Goal: Task Accomplishment & Management: Use online tool/utility

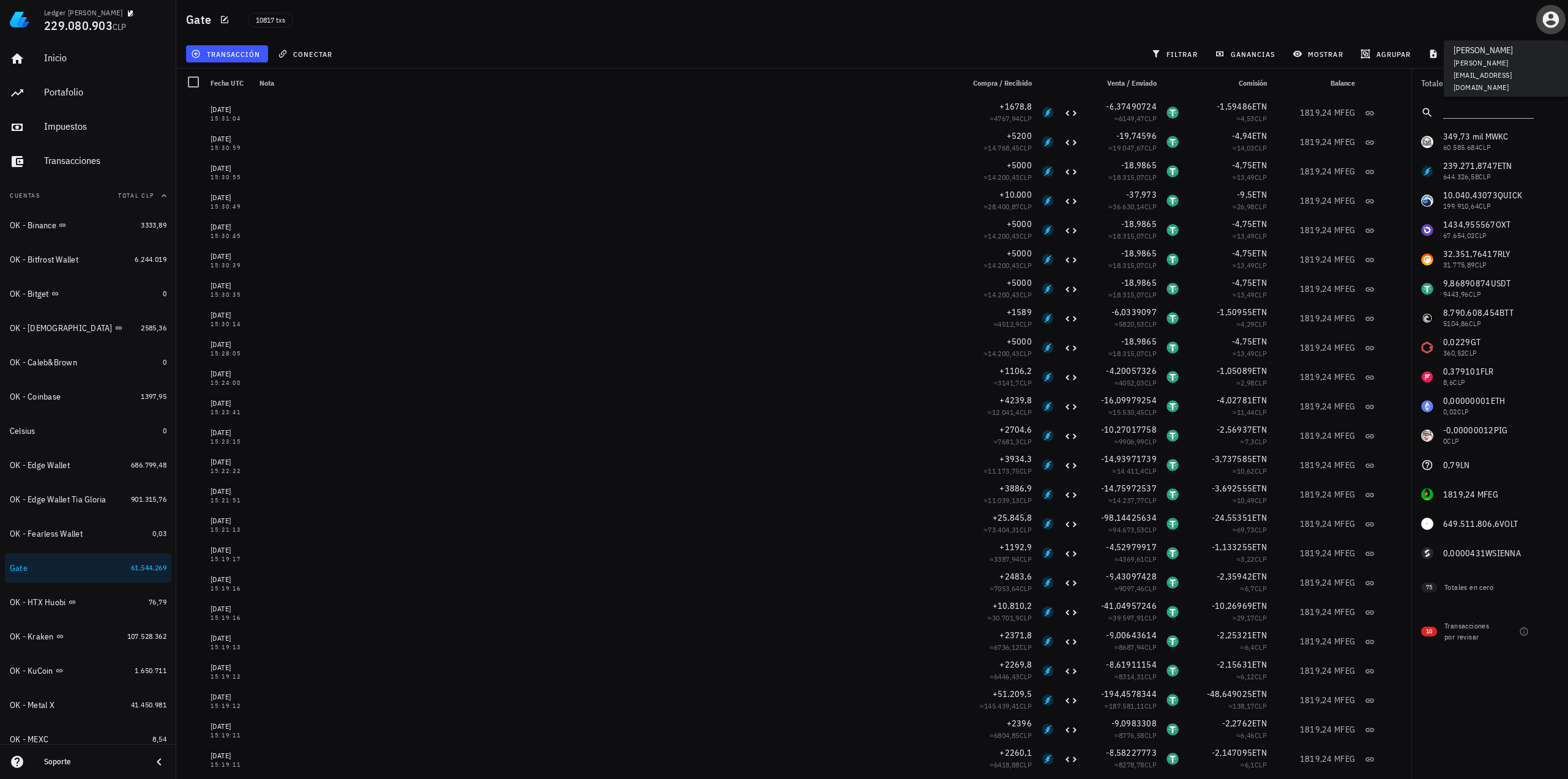
click at [1557, 17] on icon "button" at bounding box center [1551, 20] width 17 height 17
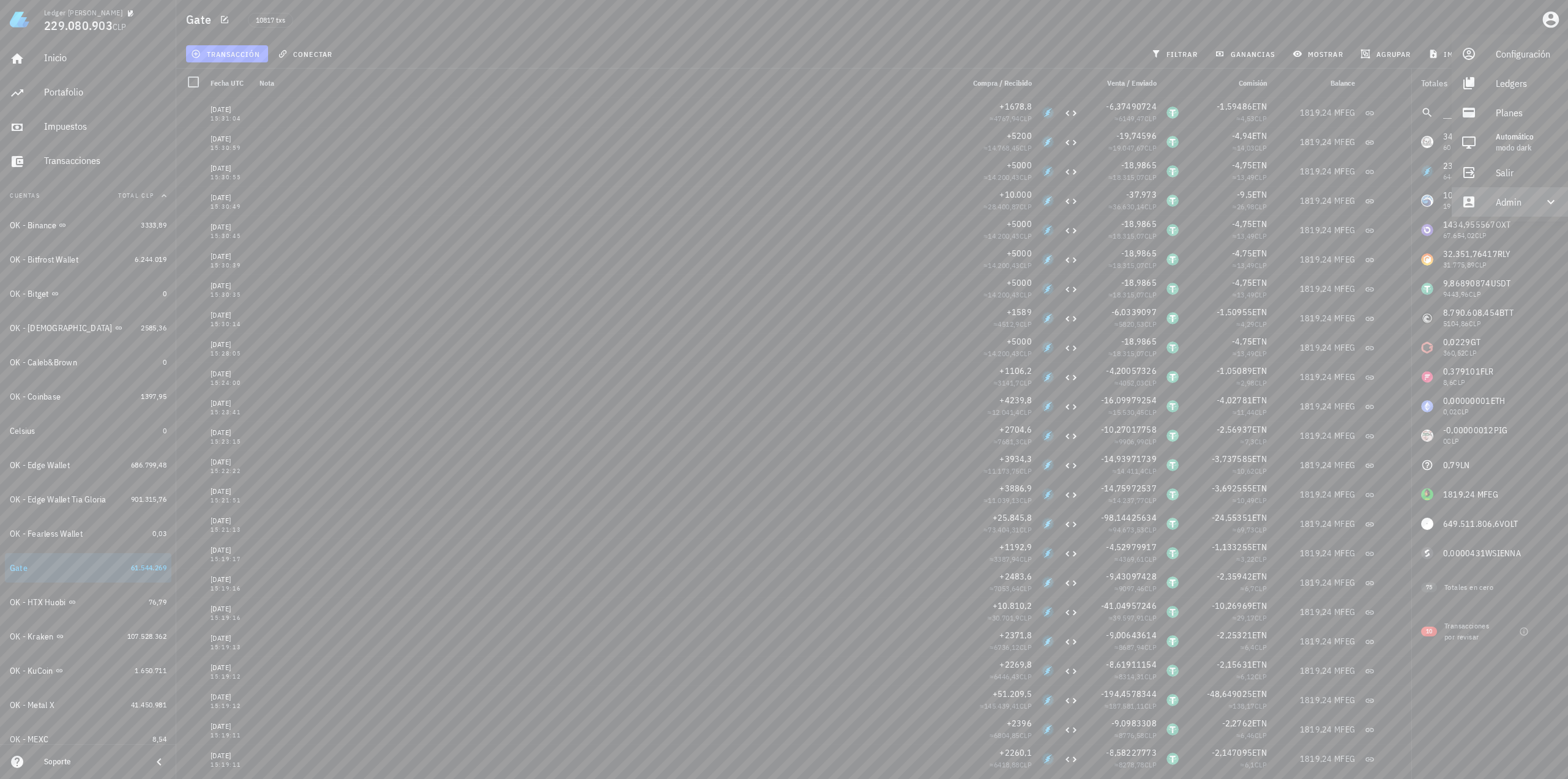
click at [1506, 204] on div "Admin" at bounding box center [1512, 202] width 33 height 24
click at [1525, 78] on div "Ledgers" at bounding box center [1527, 83] width 62 height 24
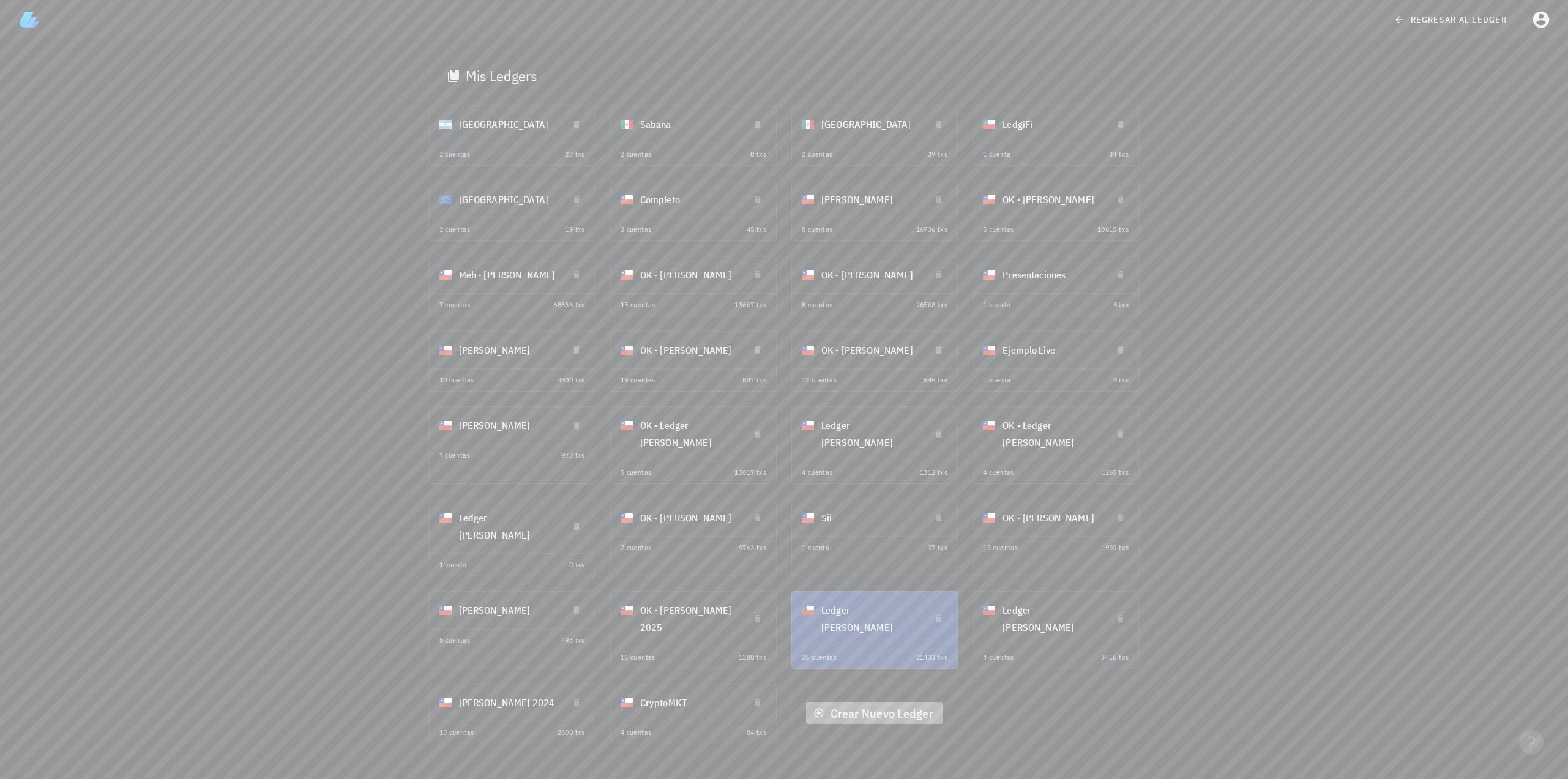
click at [899, 705] on span "Crear Nuevo Ledger" at bounding box center [874, 714] width 117 height 17
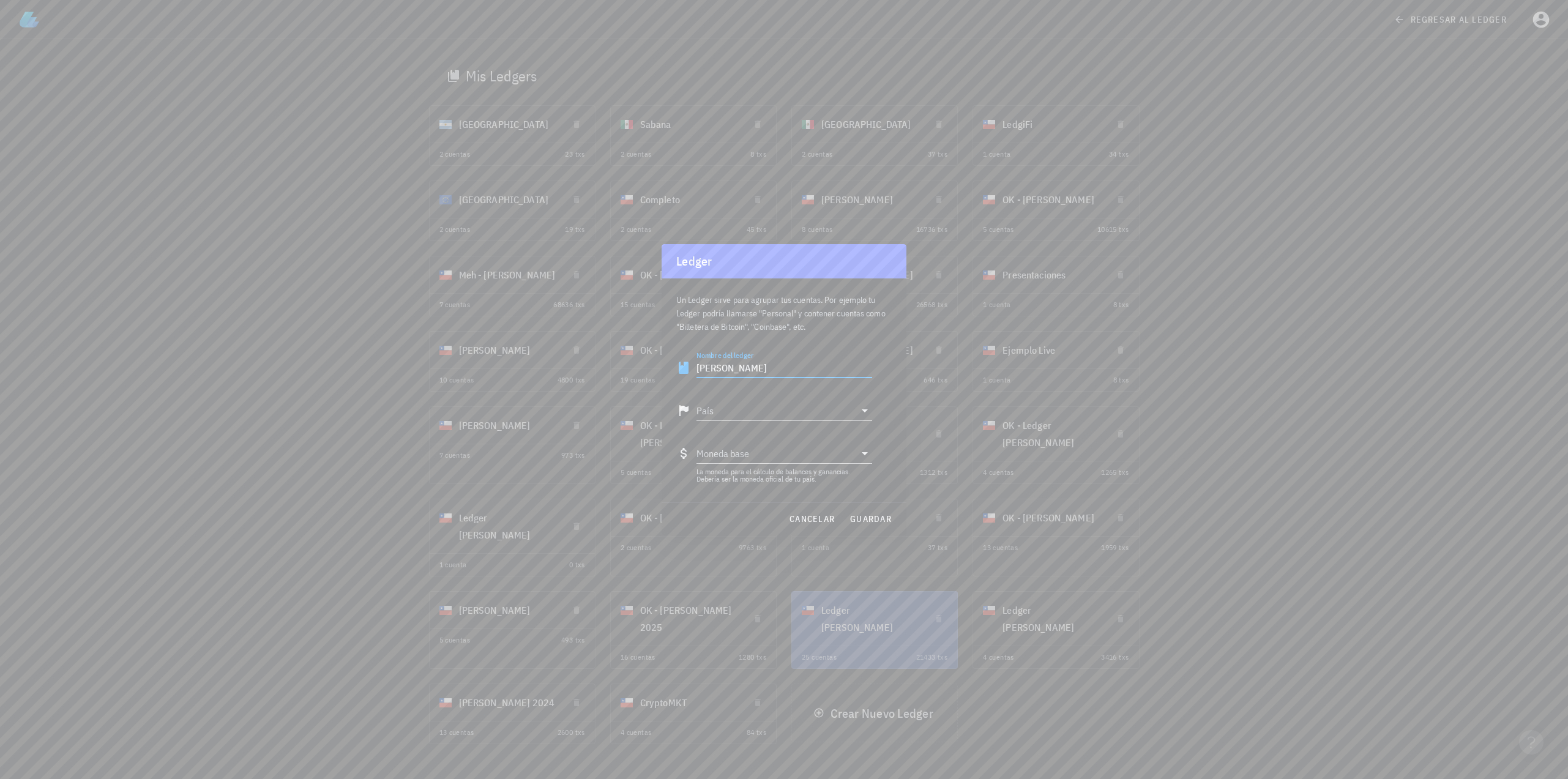
type input "[PERSON_NAME]"
click at [822, 452] on div "[GEOGRAPHIC_DATA]" at bounding box center [784, 441] width 175 height 30
type input "[GEOGRAPHIC_DATA]"
click at [881, 518] on span "guardar" at bounding box center [871, 519] width 43 height 11
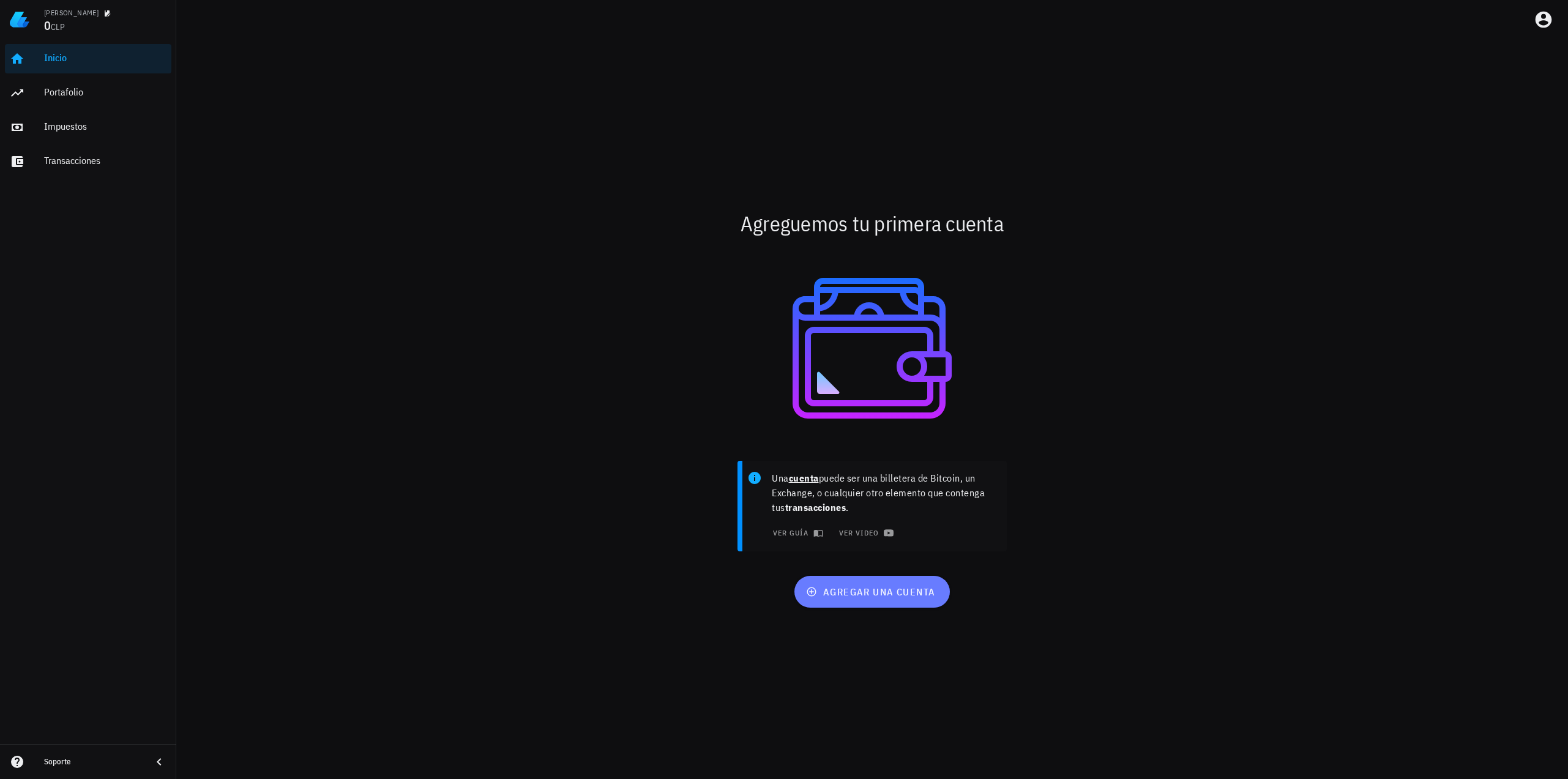
click at [852, 599] on button "agregar una cuenta" at bounding box center [872, 592] width 155 height 32
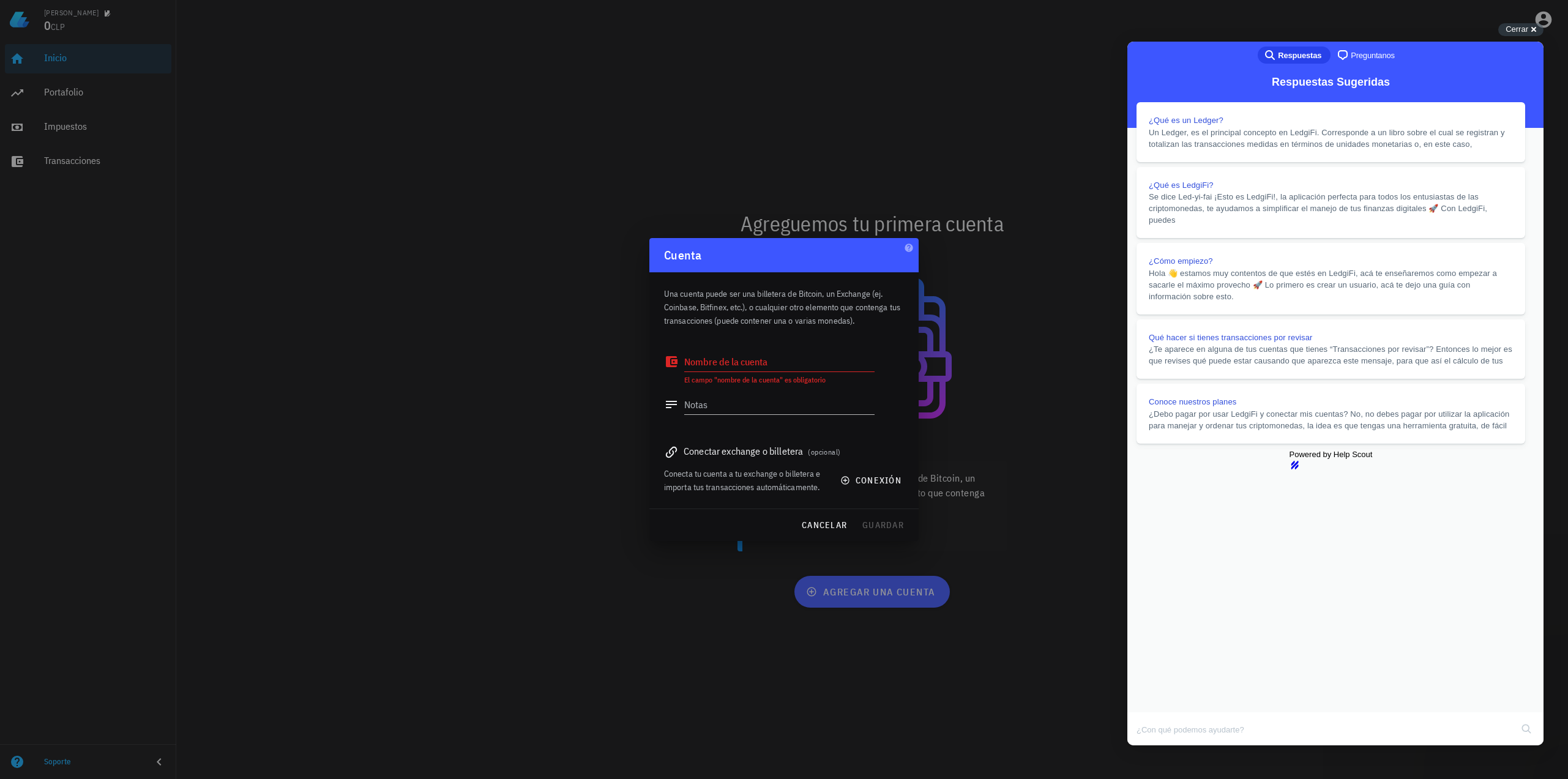
click at [744, 365] on textarea "Nombre de la cuenta" at bounding box center [779, 362] width 191 height 20
type textarea "Binance"
click at [894, 532] on button "guardar" at bounding box center [883, 525] width 52 height 22
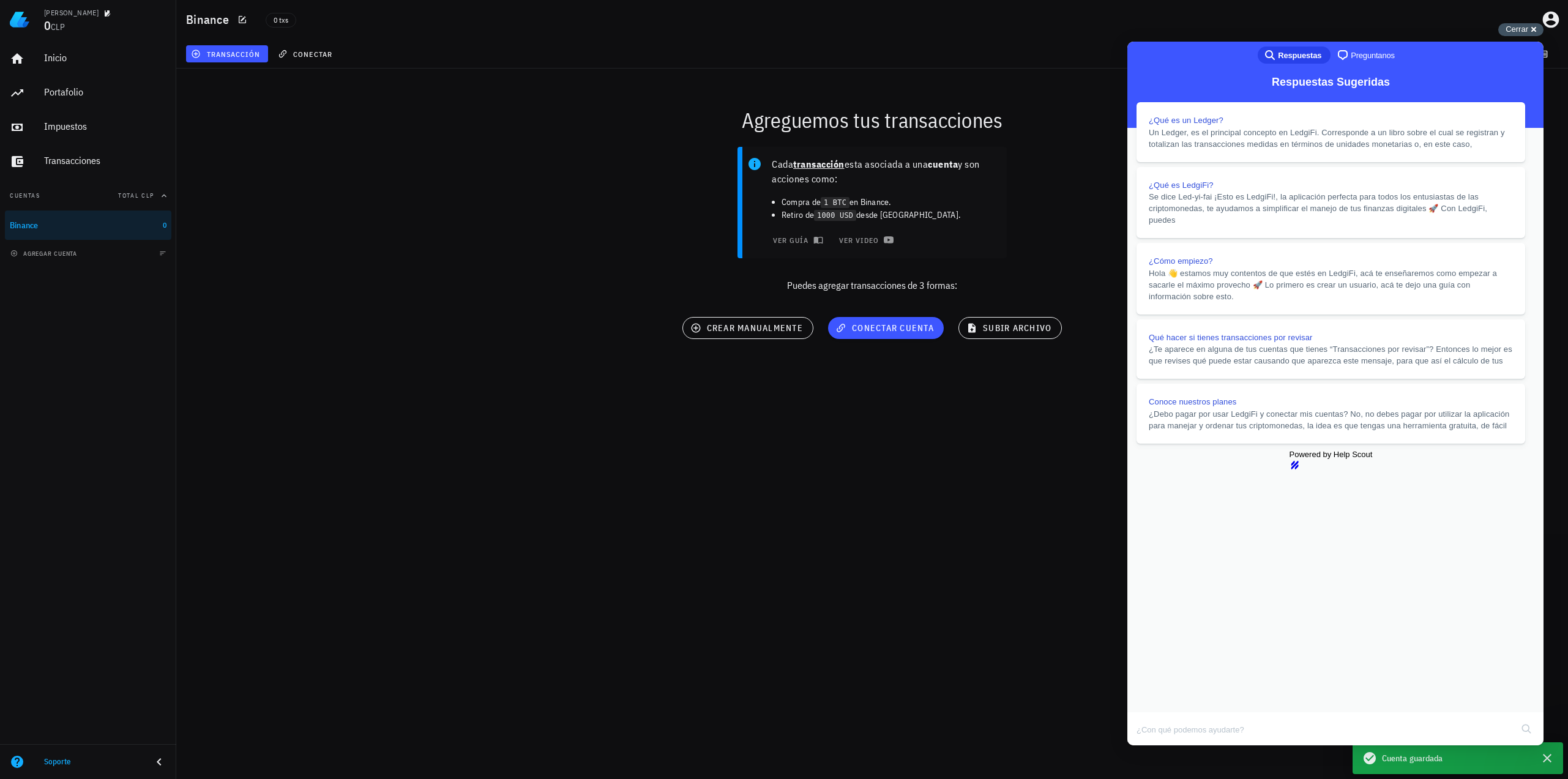
click at [1517, 31] on span "Cerrar" at bounding box center [1517, 29] width 23 height 9
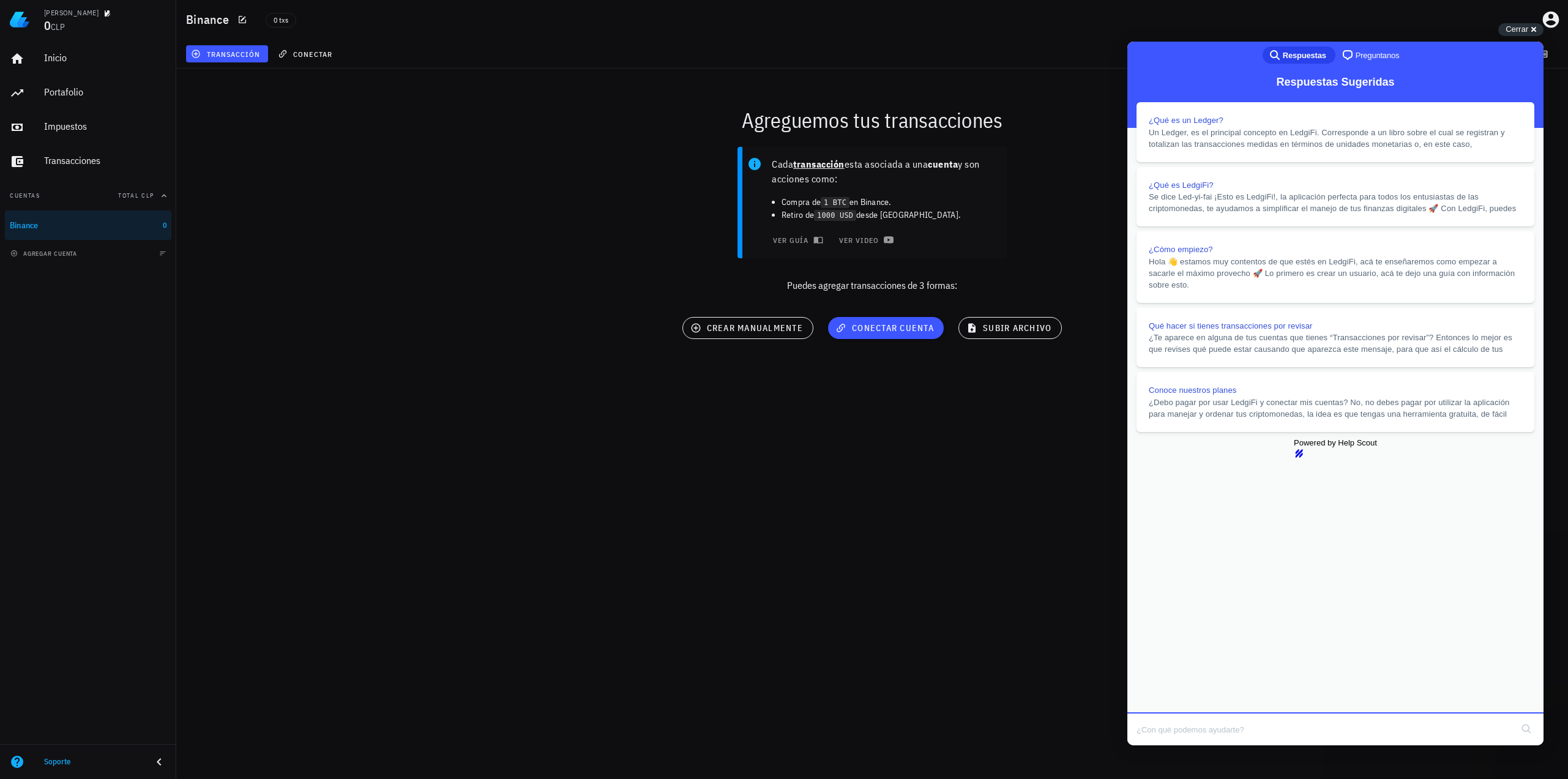
click at [365, 263] on div "Cada transacción esta asociada a una cuenta y son acciones como: Compra de 1 BT…" at bounding box center [871, 225] width 1406 height 170
click at [1529, 27] on div "Cerrar cross-small" at bounding box center [1521, 30] width 46 height 13
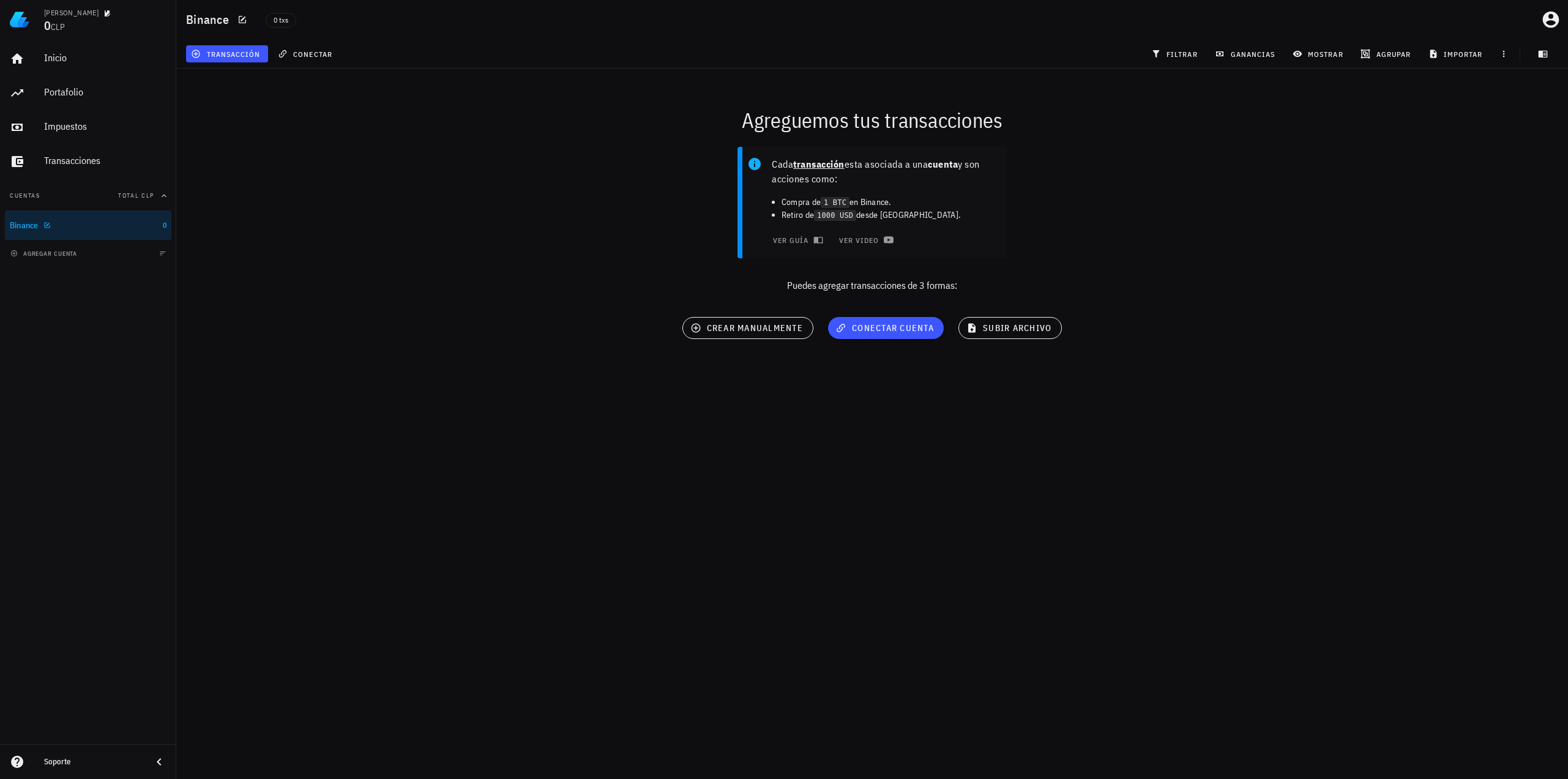
click at [86, 235] on div "Binance" at bounding box center [84, 226] width 148 height 27
click at [447, 395] on div "Ledger Hernán 0 CLP Inicio Portafolio Impuestos Transacciones Cuentas Total CLP…" at bounding box center [784, 389] width 1568 height 779
click at [924, 320] on button "conectar cuenta" at bounding box center [886, 328] width 115 height 22
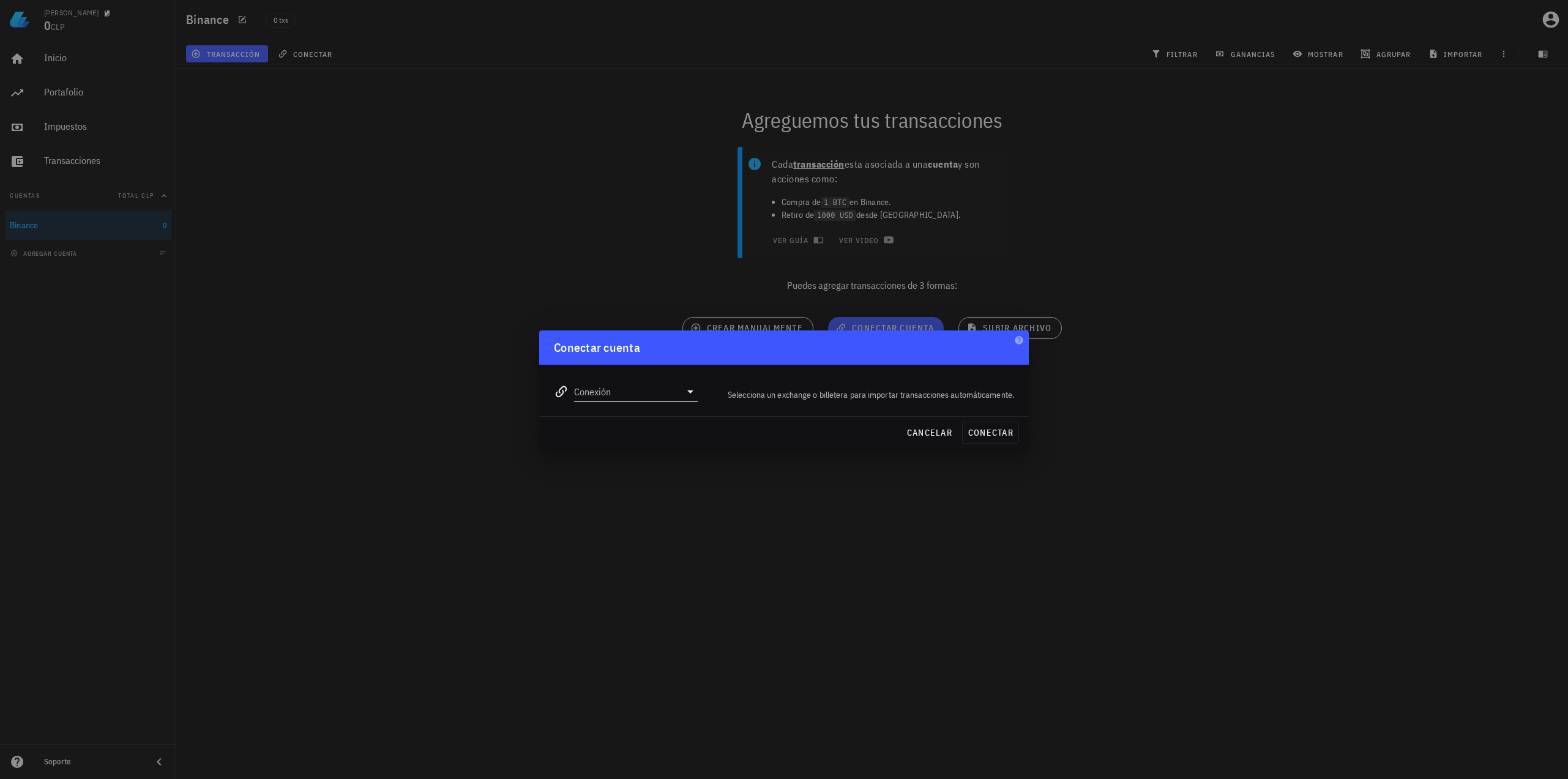
click at [648, 376] on div "Conexión" at bounding box center [625, 388] width 144 height 27
click at [643, 384] on input "Conexión" at bounding box center [628, 392] width 106 height 20
click at [653, 446] on div "Binance" at bounding box center [675, 451] width 134 height 11
type input "Binance"
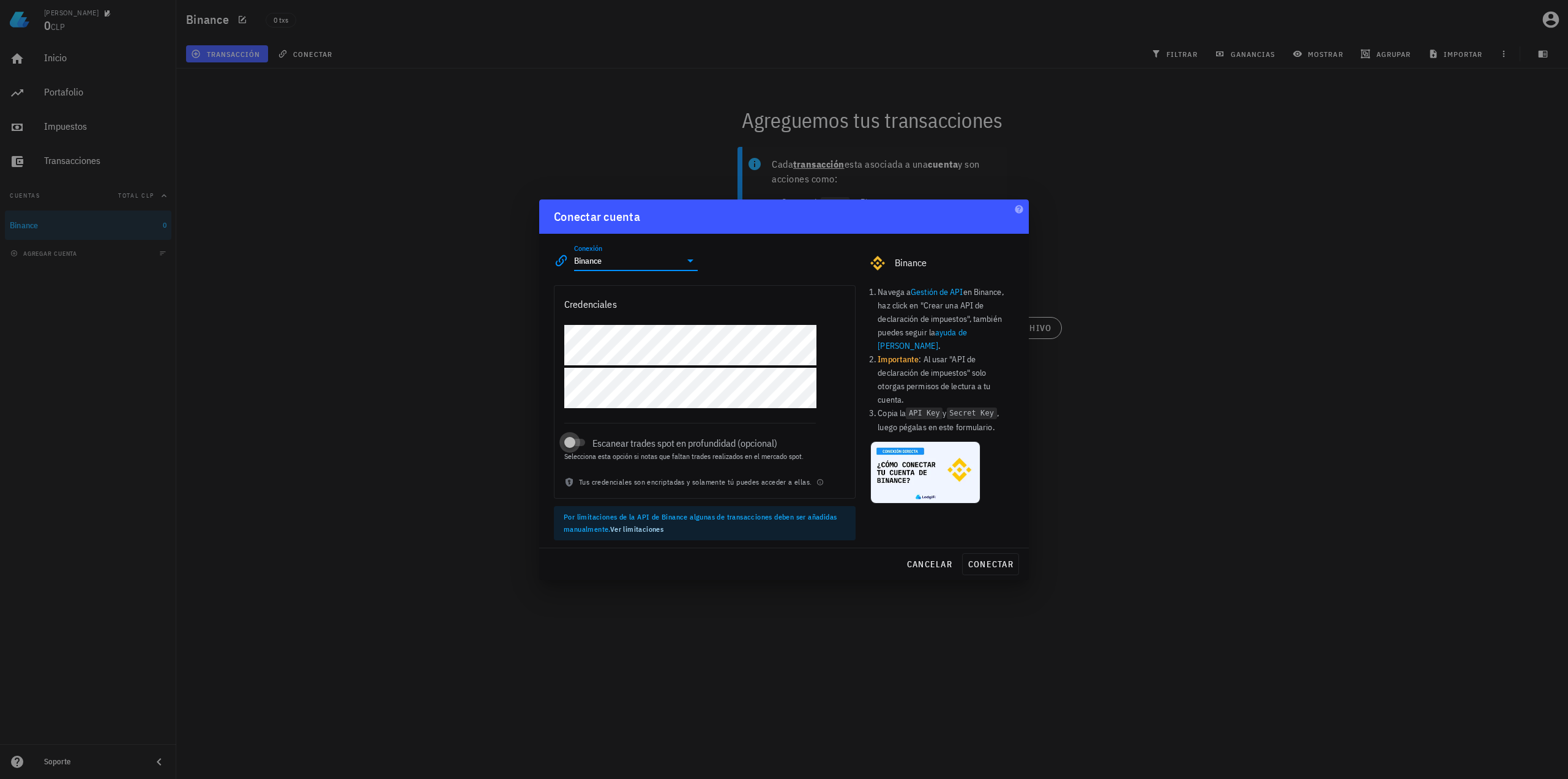
click at [574, 442] on div at bounding box center [570, 442] width 17 height 17
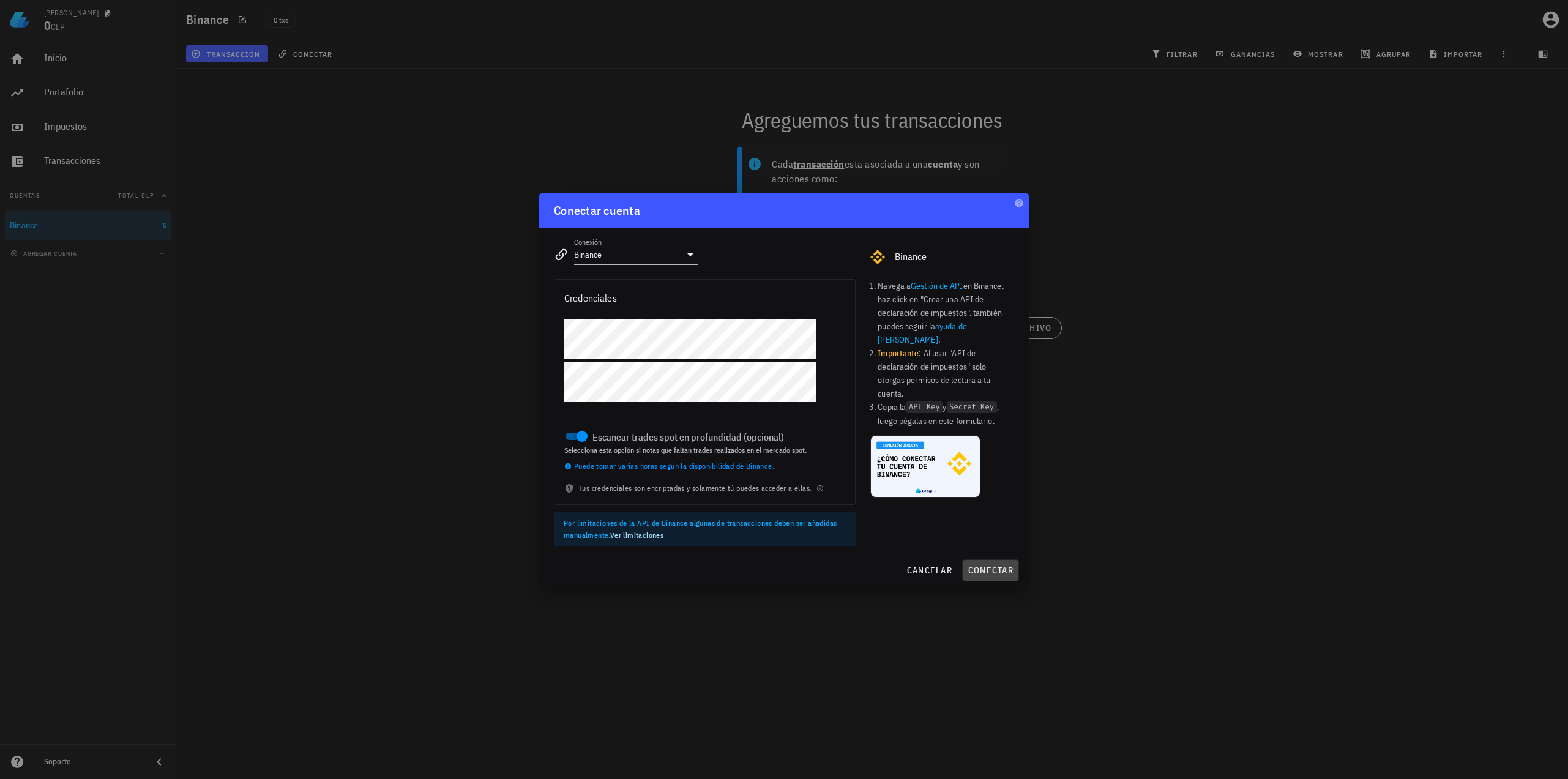
click at [996, 573] on span "conectar" at bounding box center [991, 571] width 46 height 11
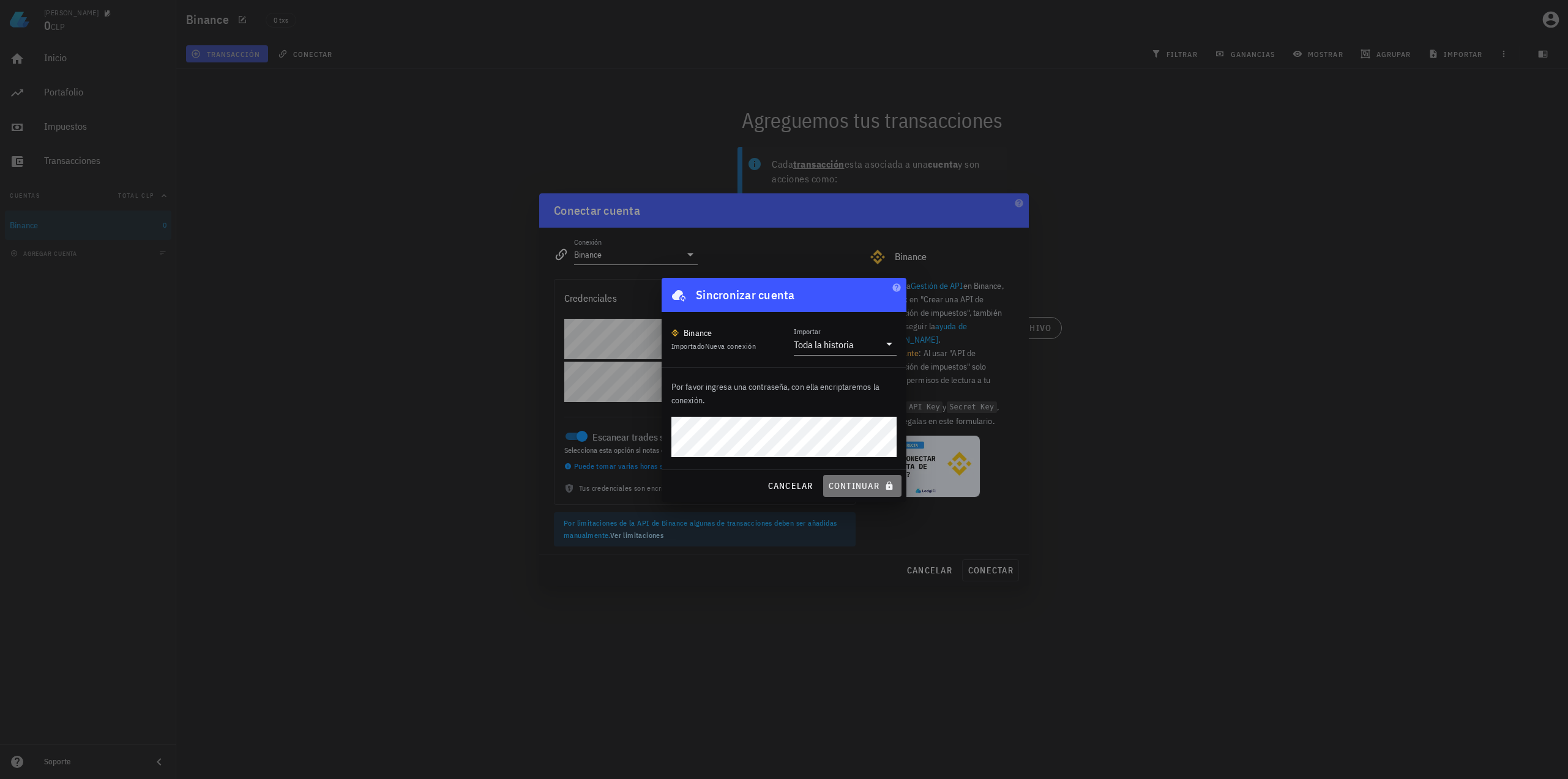
click at [877, 492] on button "continuar" at bounding box center [861, 486] width 78 height 22
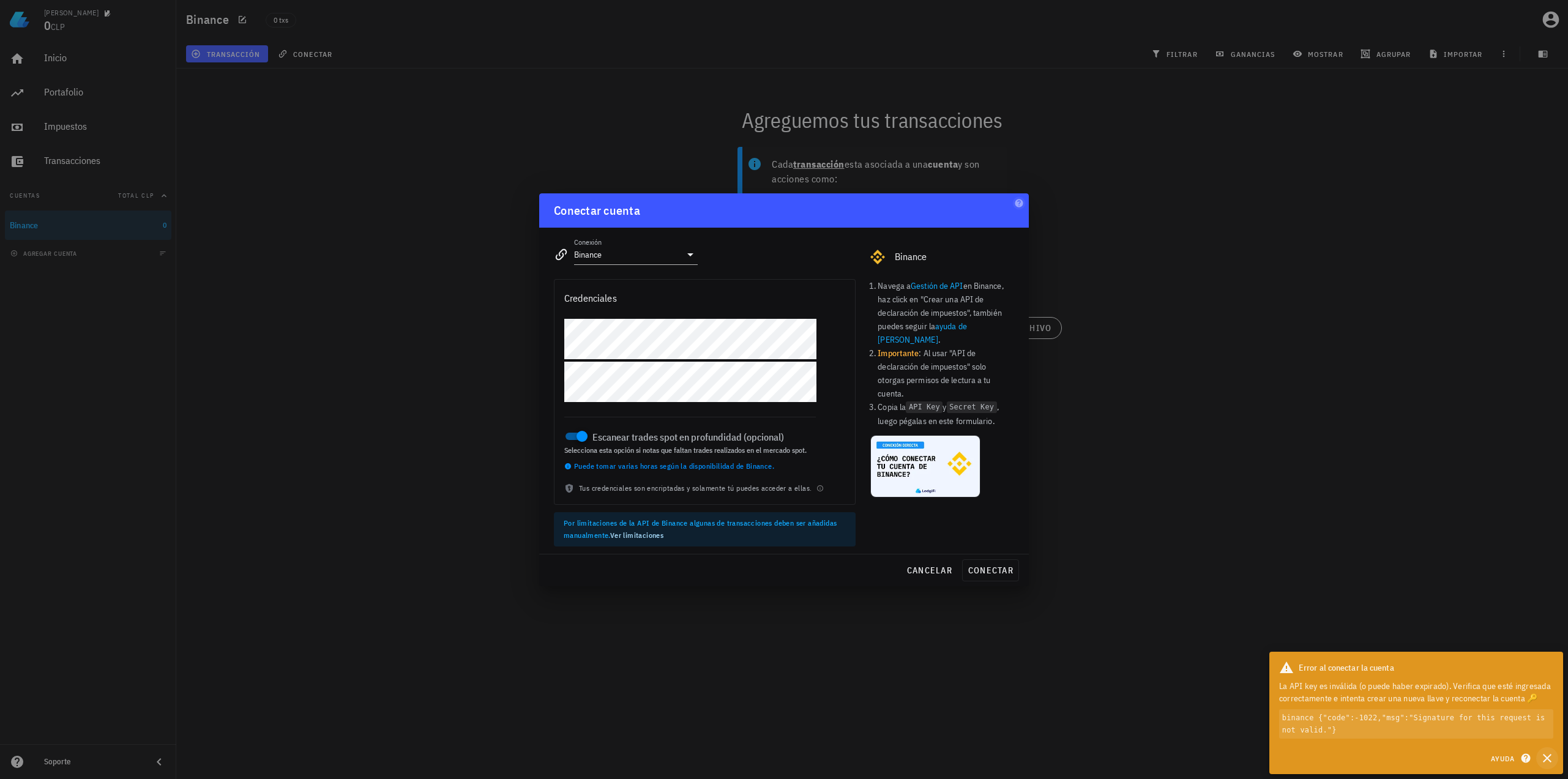
click at [1544, 763] on icon "button" at bounding box center [1547, 758] width 14 height 14
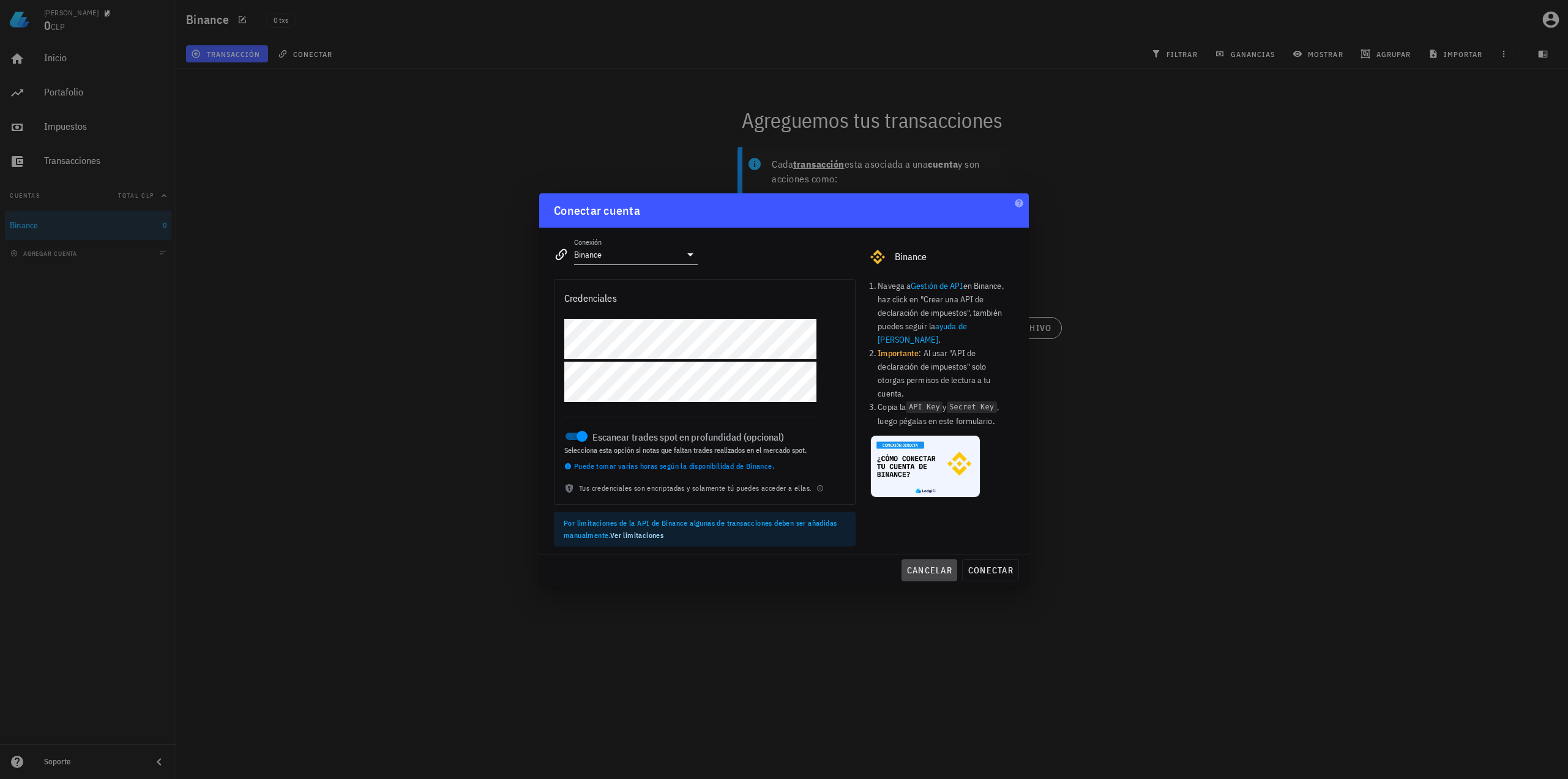
click at [928, 571] on span "cancelar" at bounding box center [929, 571] width 46 height 11
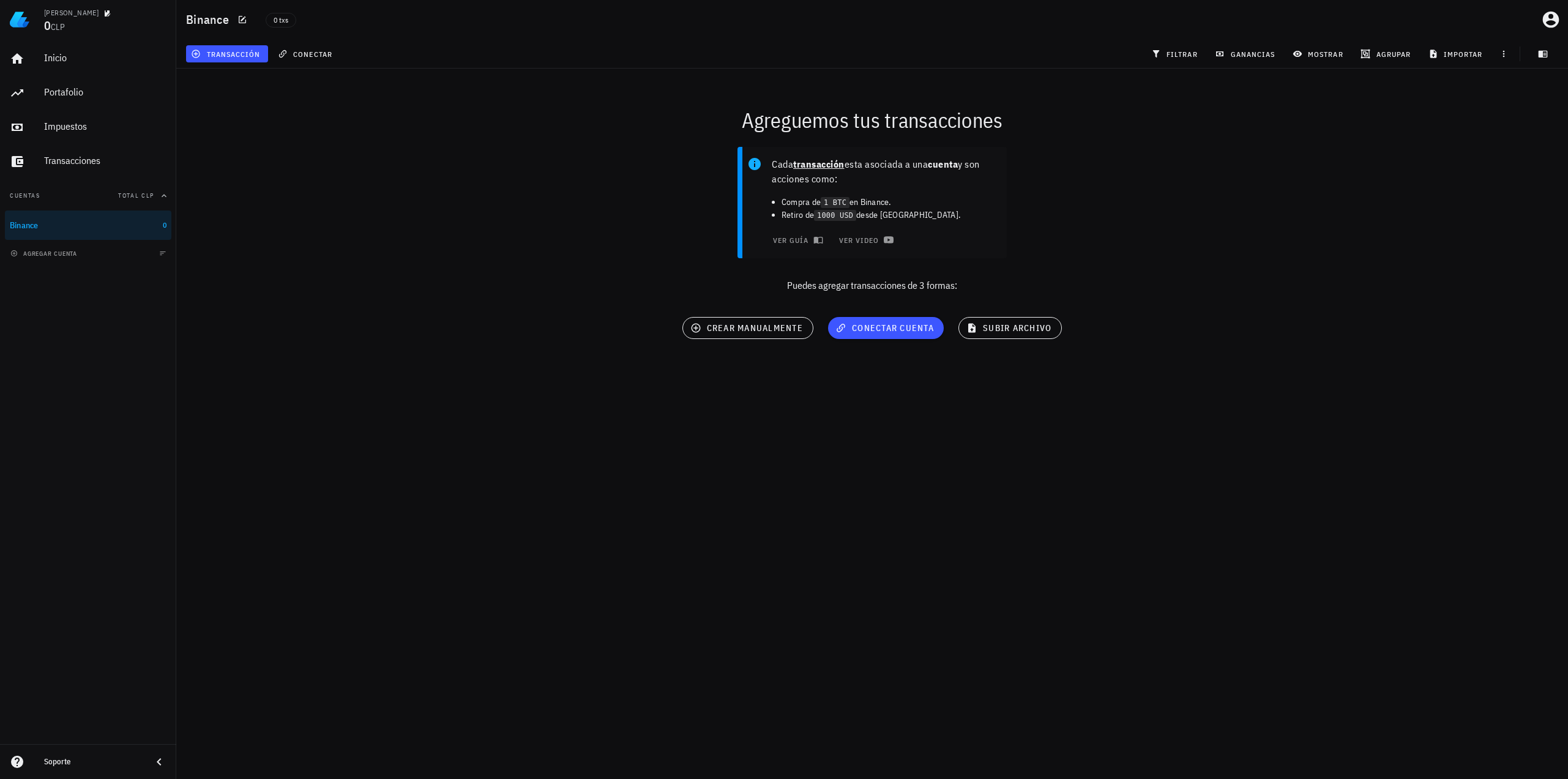
click at [871, 559] on div "Ledger Hernán 0 CLP Inicio Portafolio Impuestos Transacciones Cuentas Total CLP…" at bounding box center [784, 389] width 1568 height 779
click at [1345, 414] on div "Ledger Hernán 0 CLP Inicio Portafolio Impuestos Transacciones Cuentas Total CLP…" at bounding box center [784, 389] width 1568 height 779
click at [1290, 731] on div "Ledger Hernán 0 CLP Inicio Portafolio Impuestos Transacciones Cuentas Total CLP…" at bounding box center [784, 389] width 1568 height 779
click at [886, 328] on span "conectar cuenta" at bounding box center [886, 328] width 96 height 11
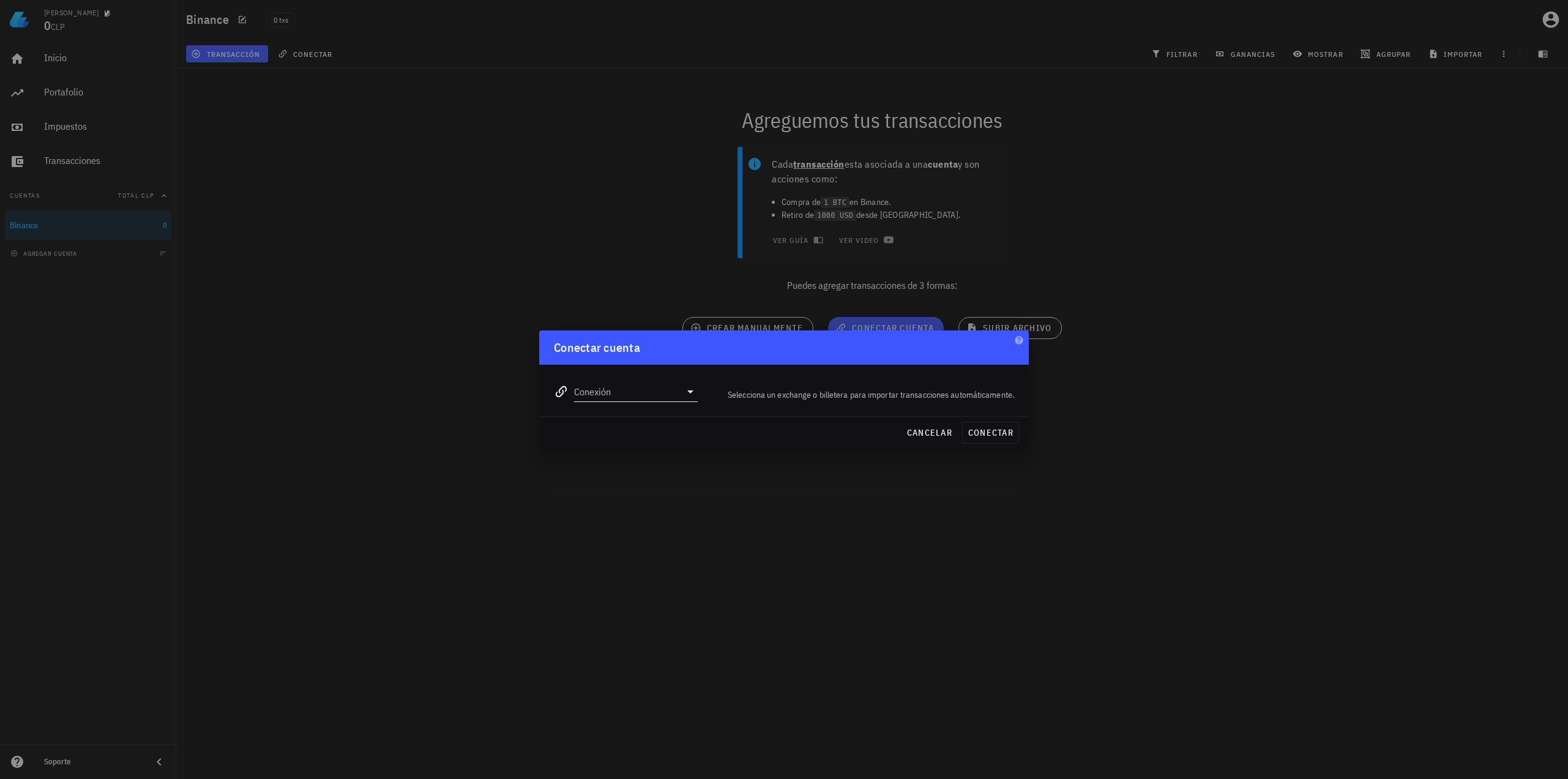
click at [638, 399] on input "Conexión" at bounding box center [628, 392] width 106 height 20
click at [631, 450] on div "Binance" at bounding box center [675, 451] width 134 height 11
type input "Binance"
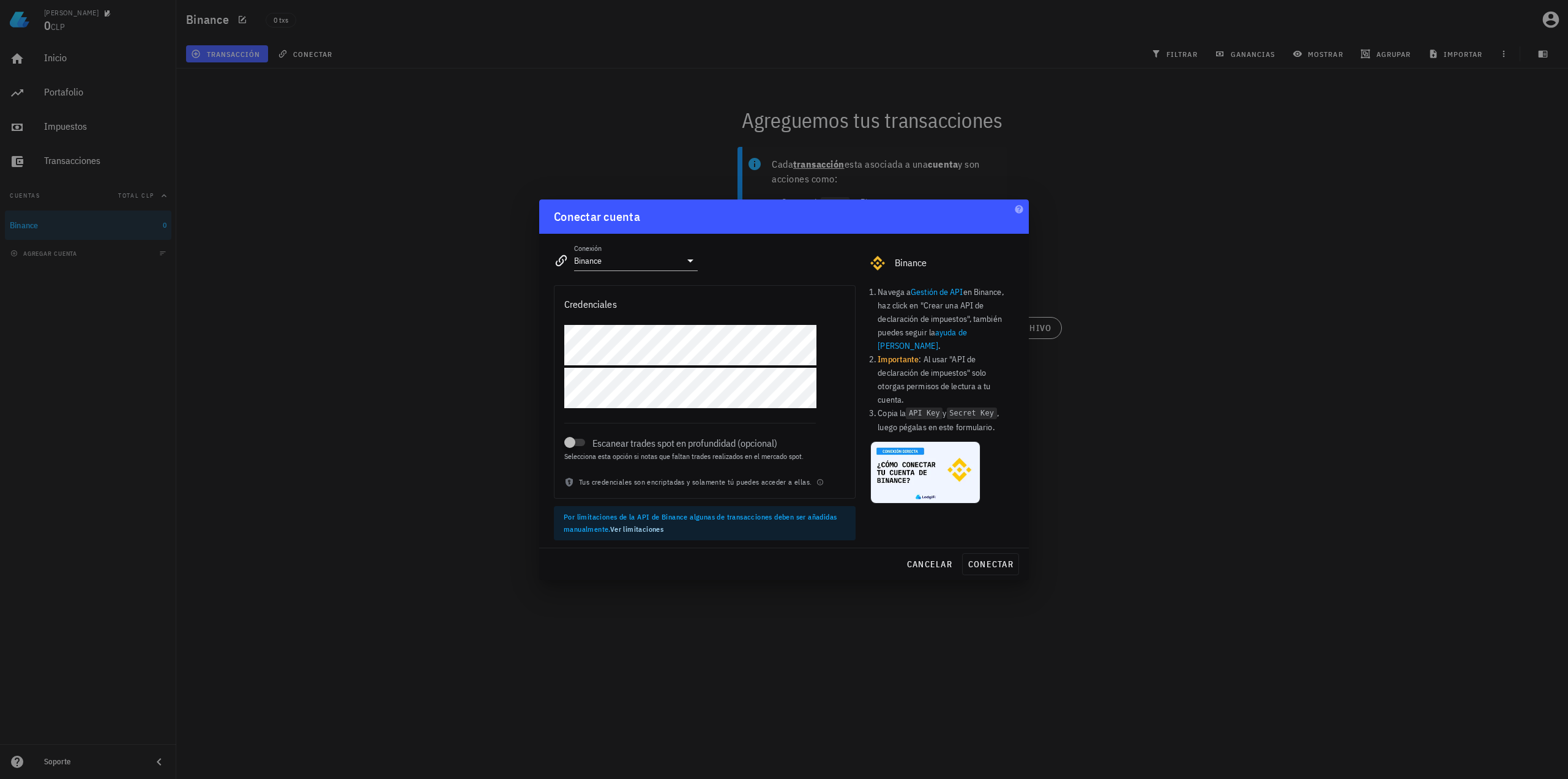
click at [861, 758] on div at bounding box center [784, 389] width 1568 height 779
click at [569, 436] on div at bounding box center [570, 442] width 17 height 17
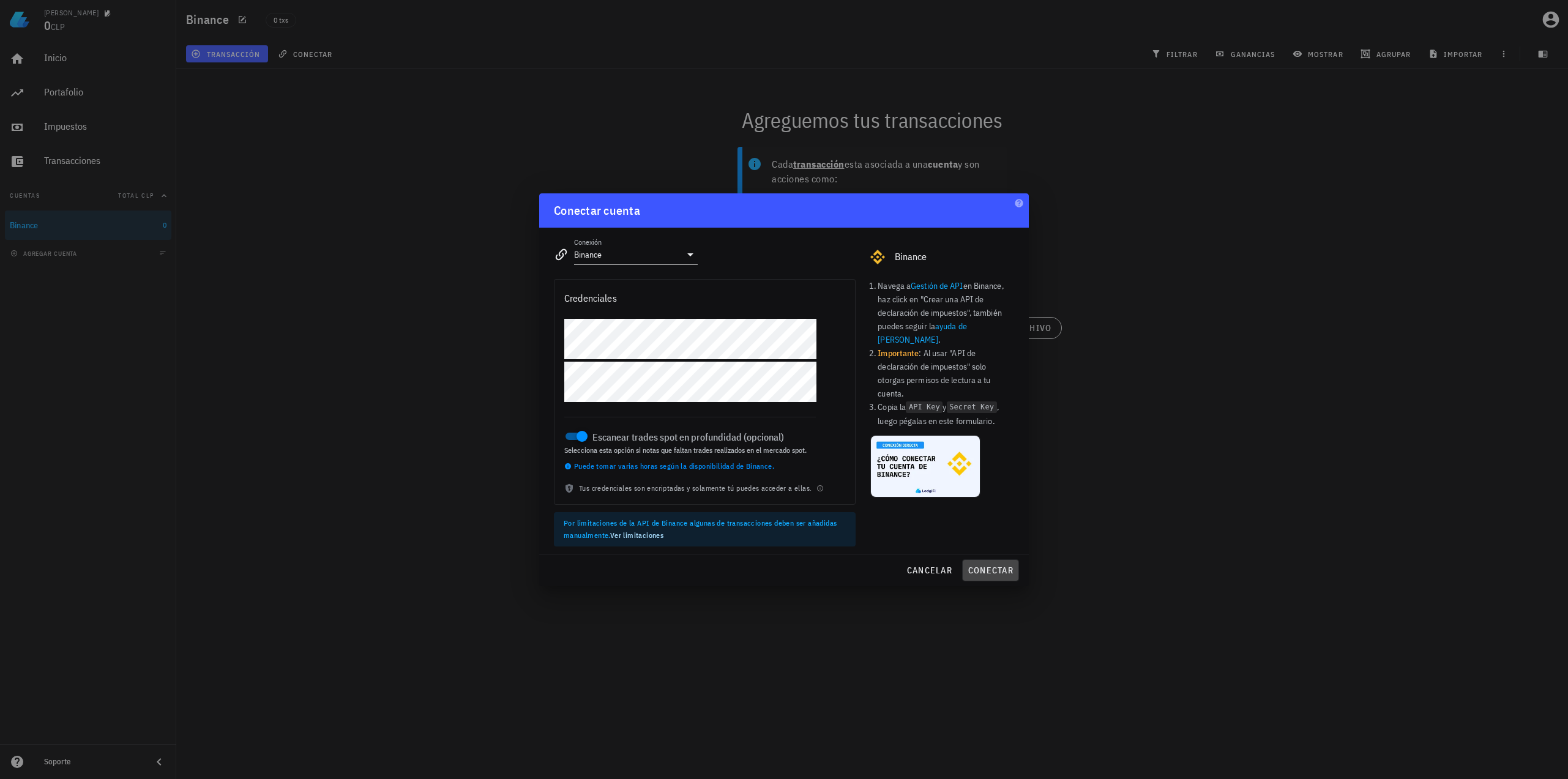
click at [985, 575] on button "conectar" at bounding box center [990, 570] width 57 height 22
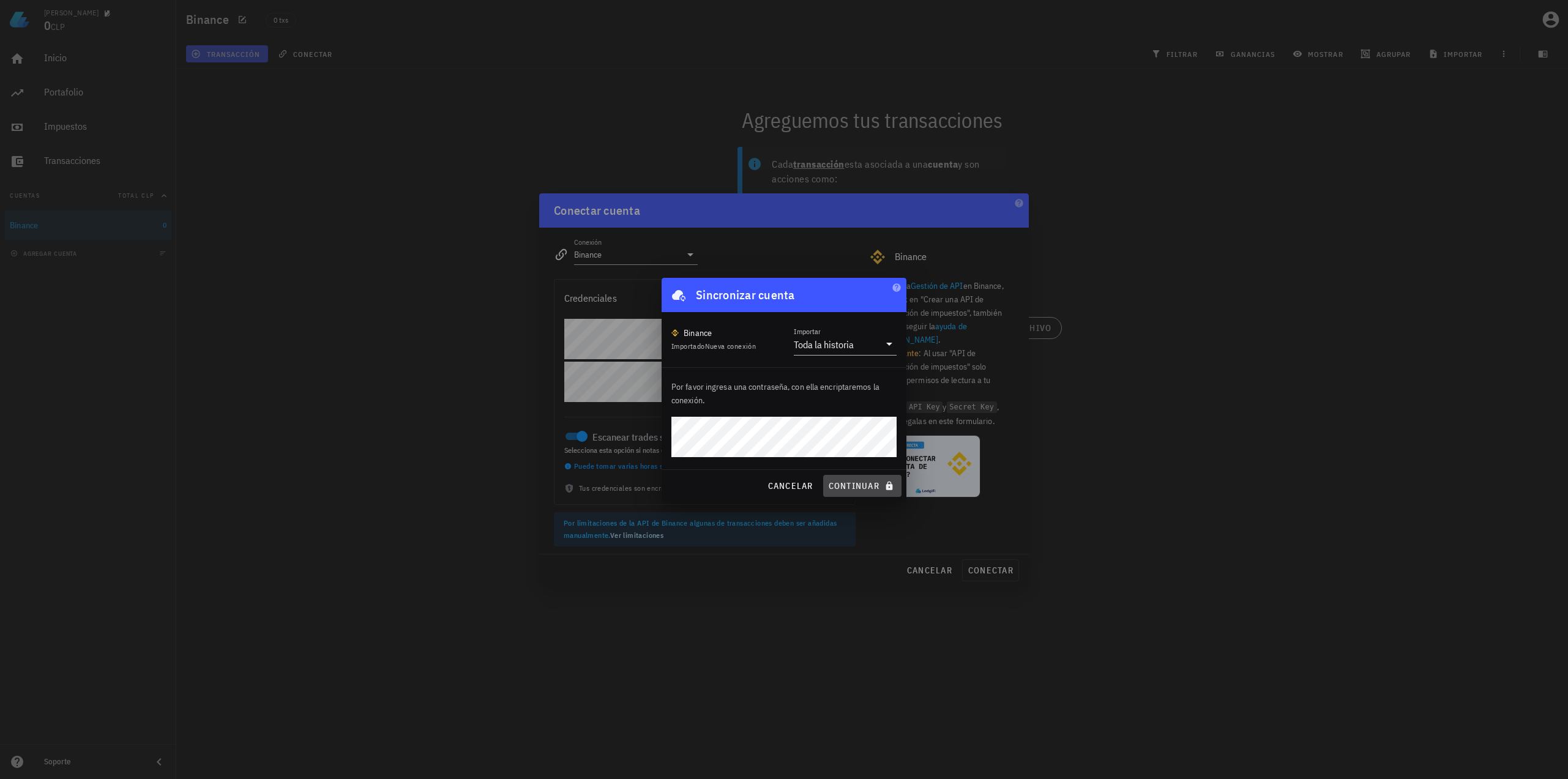
click at [873, 485] on span "continuar" at bounding box center [862, 486] width 68 height 11
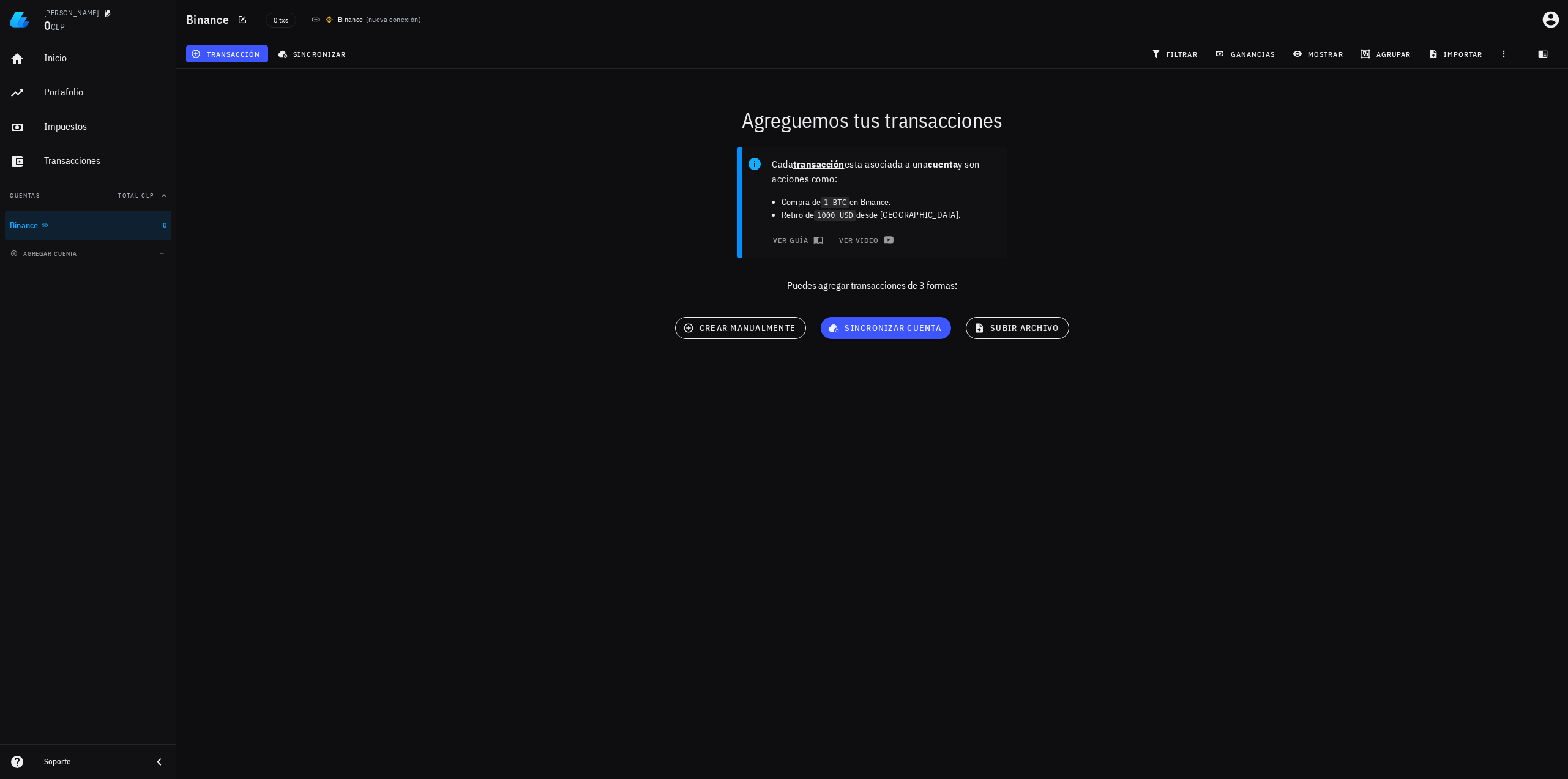
click at [994, 630] on div "Ledger Hernán 0 CLP Inicio Portafolio Impuestos Transacciones Cuentas Total CLP…" at bounding box center [784, 389] width 1568 height 779
click at [319, 56] on span "sincronizar" at bounding box center [313, 53] width 65 height 10
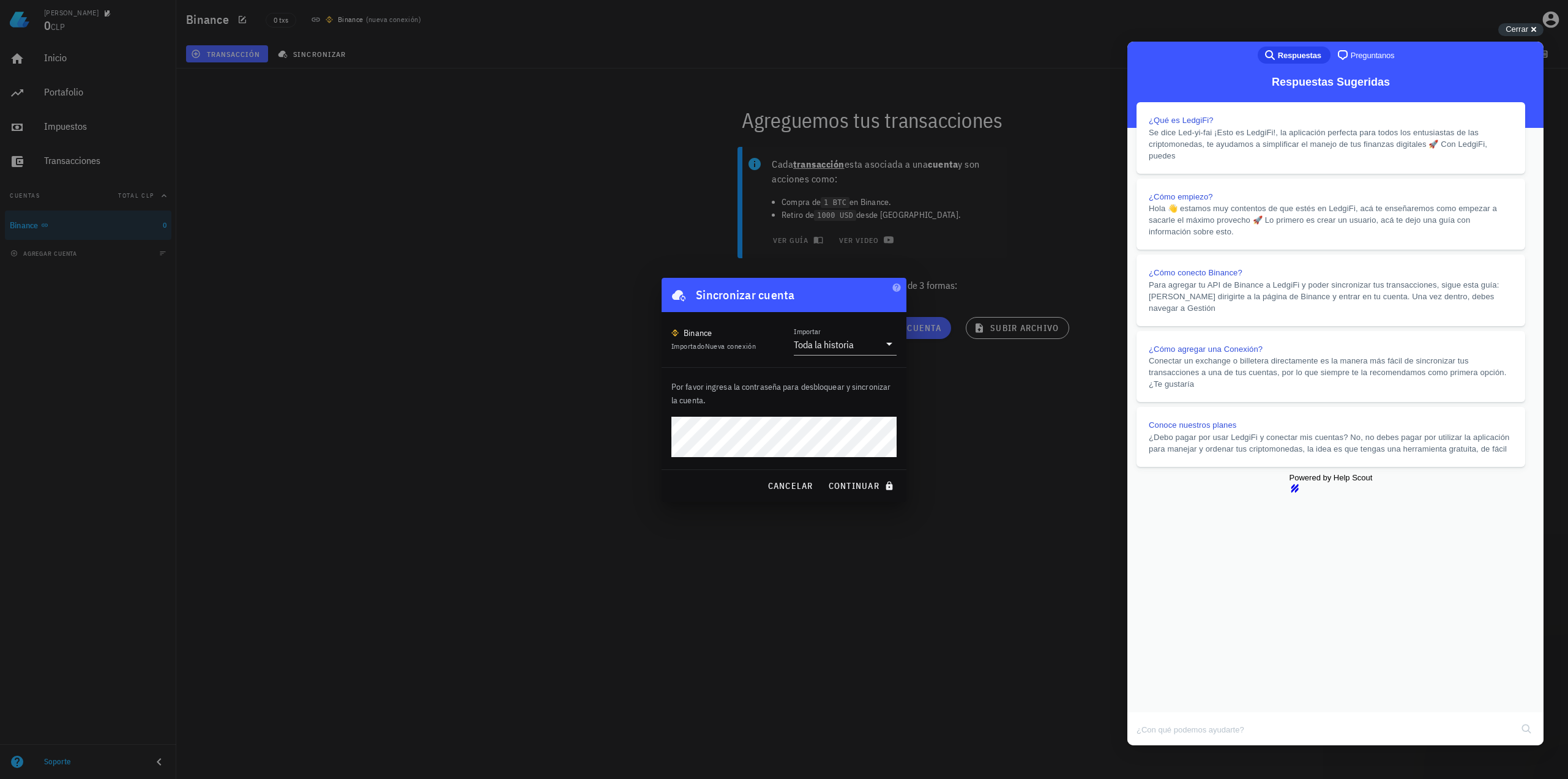
click at [823, 475] on button "continuar" at bounding box center [861, 486] width 78 height 22
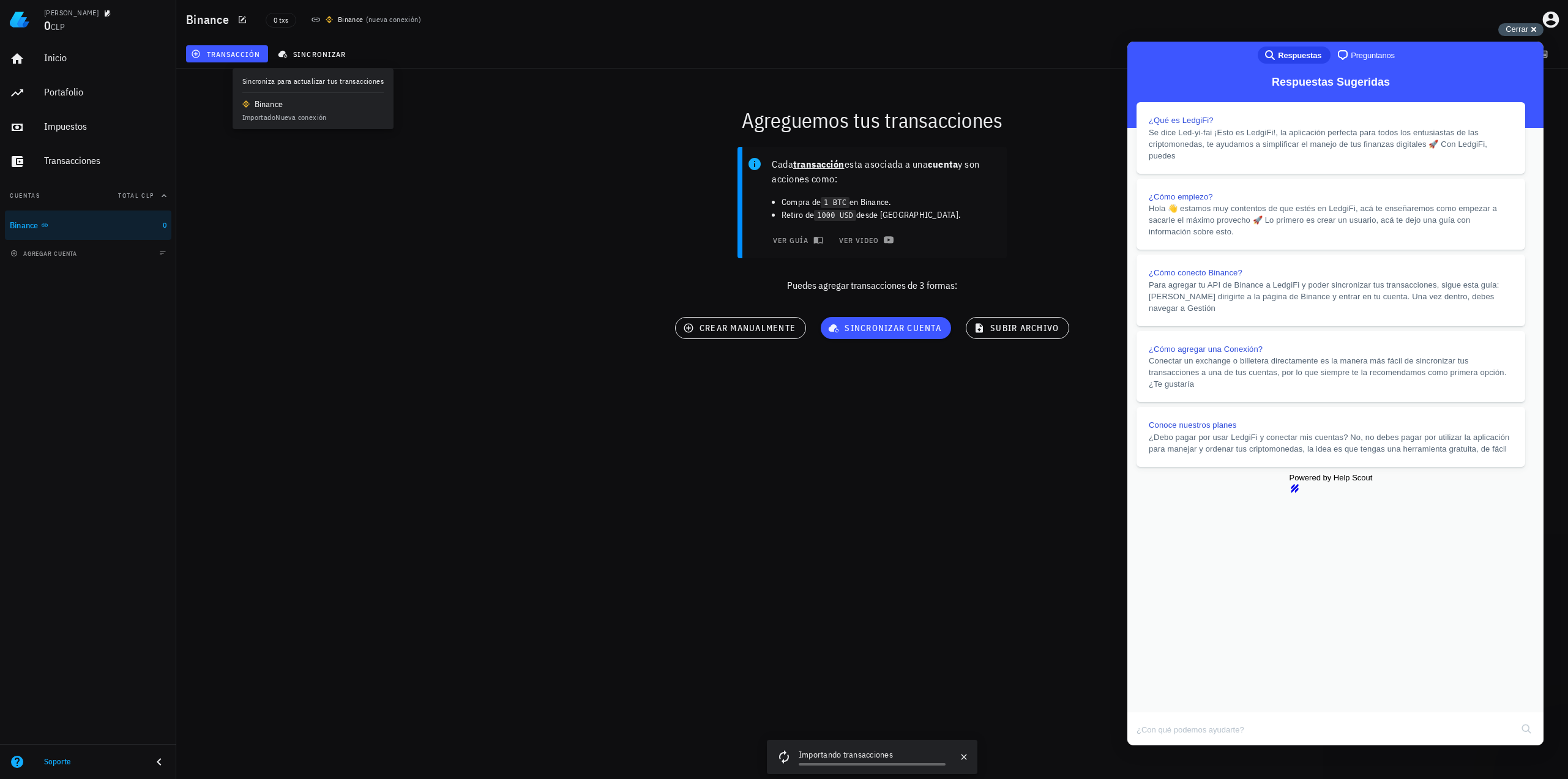
click at [1526, 33] on span "Cerrar" at bounding box center [1517, 29] width 23 height 9
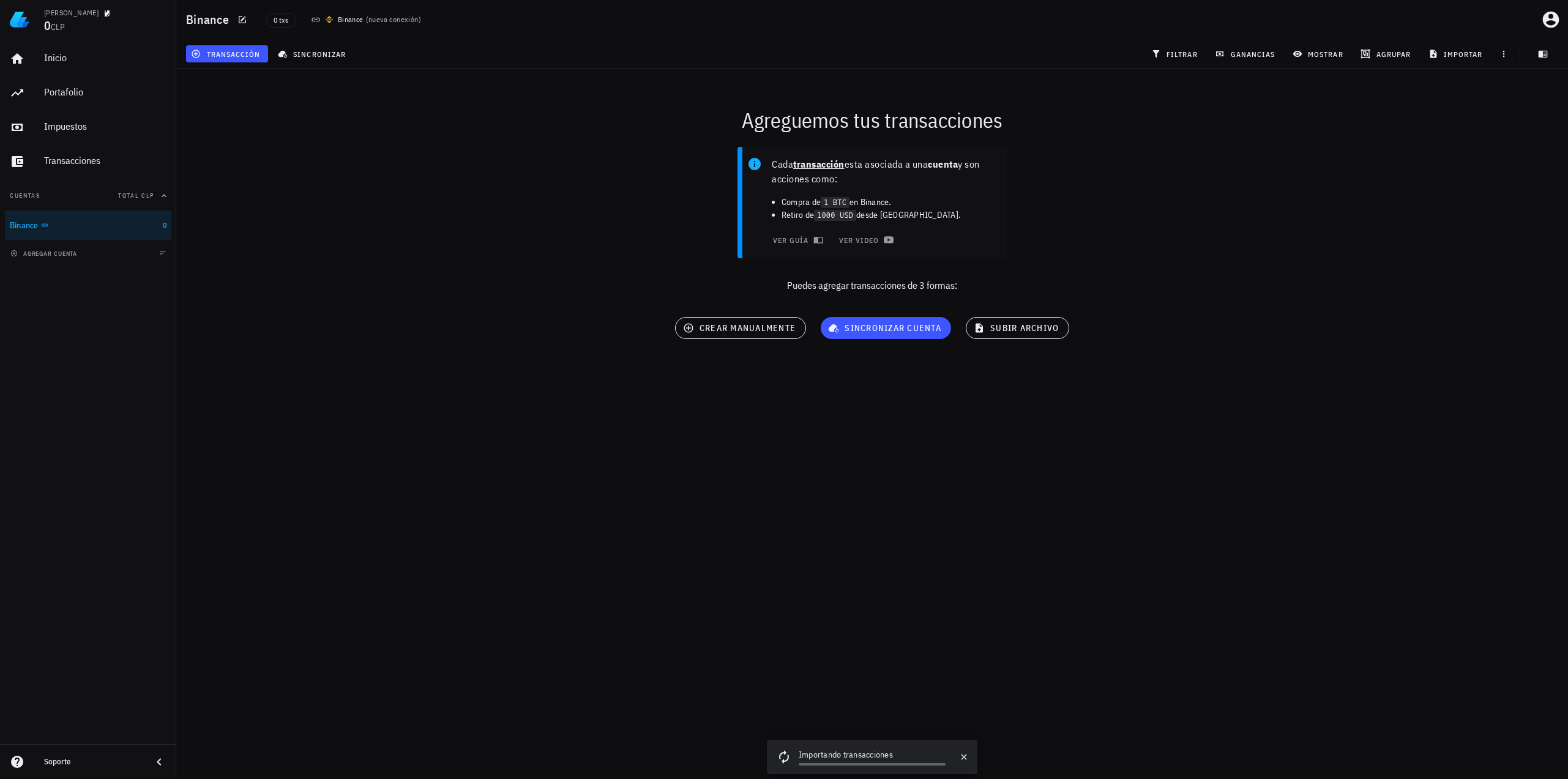
drag, startPoint x: 1248, startPoint y: 366, endPoint x: 1247, endPoint y: 357, distance: 9.1
click at [1248, 365] on div "Agreguemos tus transacciones Cada transacción esta asociada a una cuenta y son …" at bounding box center [871, 227] width 1406 height 332
